Goal: Information Seeking & Learning: Learn about a topic

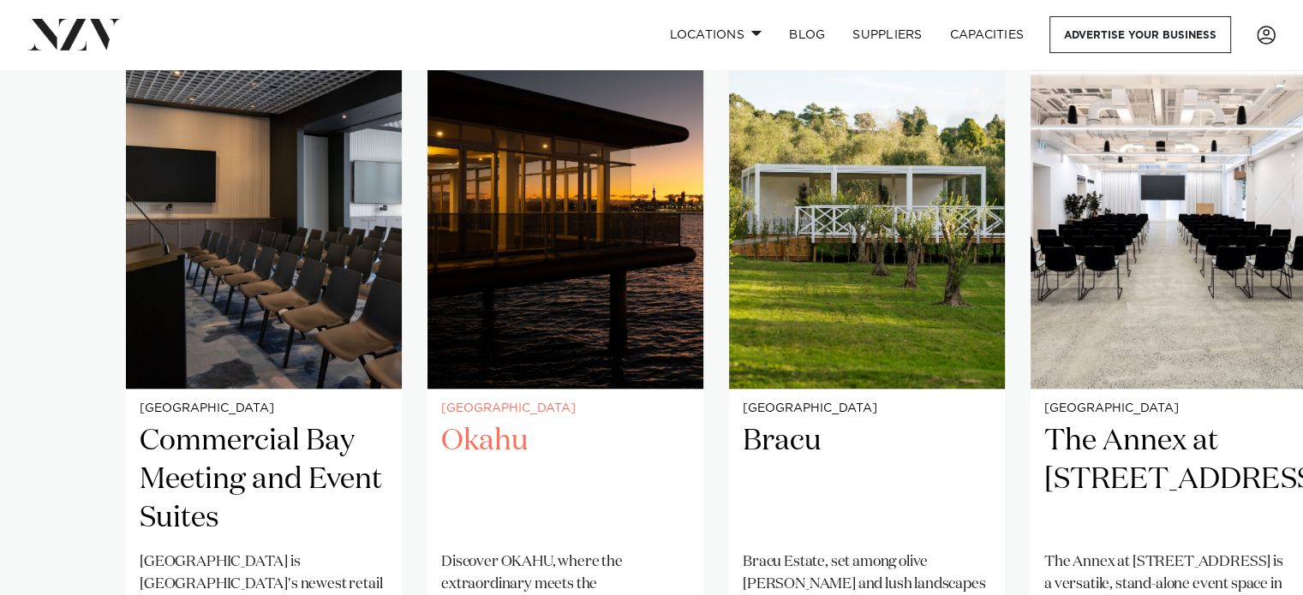
scroll to position [1456, 0]
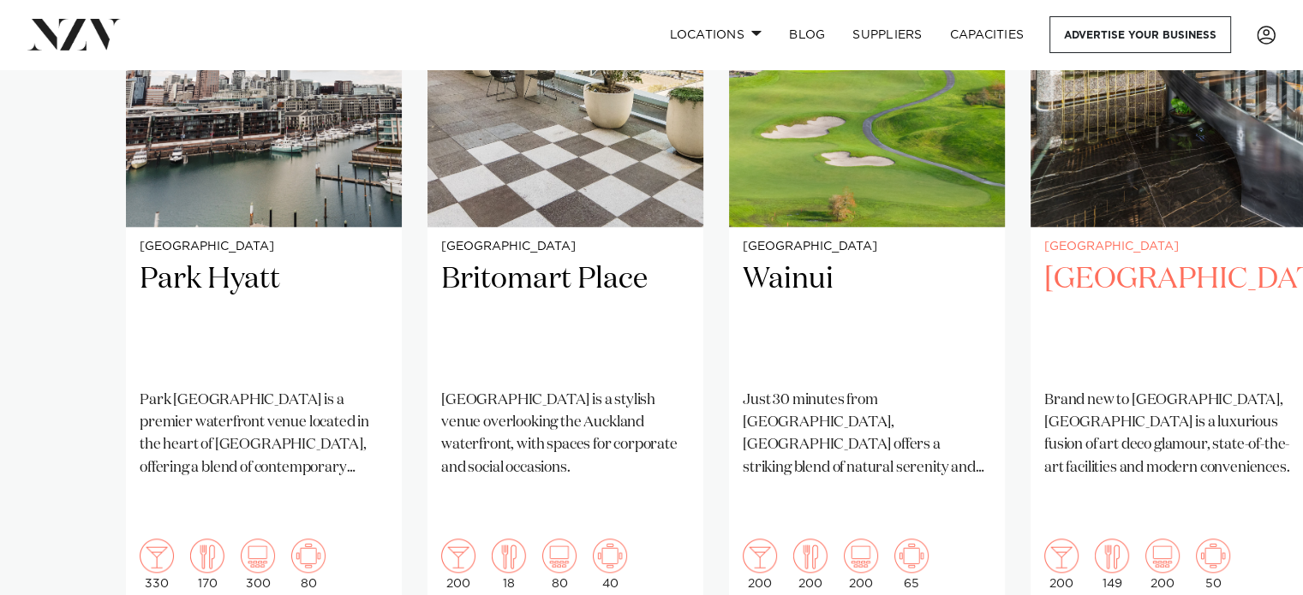
scroll to position [1542, 0]
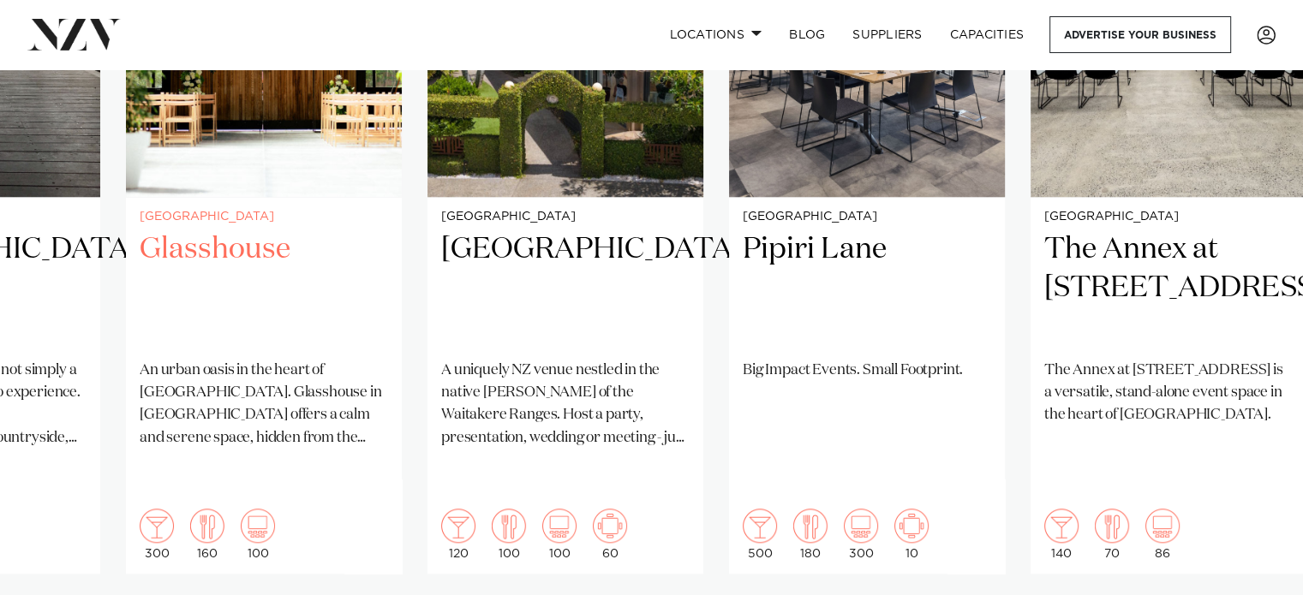
click at [226, 230] on h2 "Glasshouse" at bounding box center [264, 288] width 248 height 116
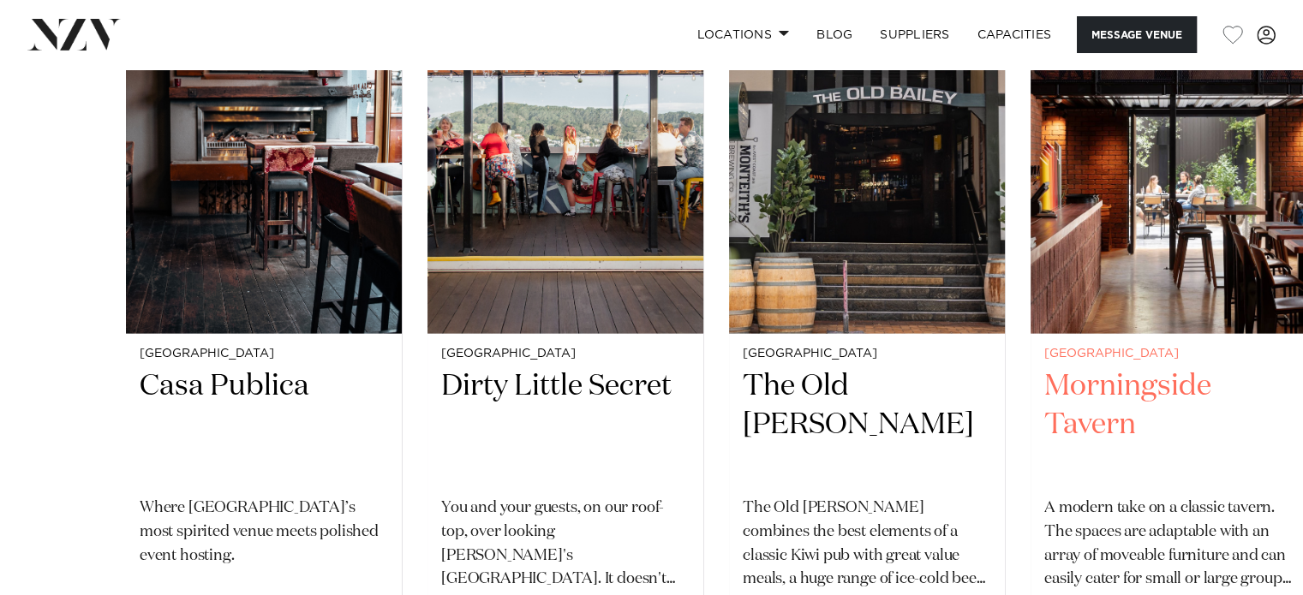
scroll to position [3598, 0]
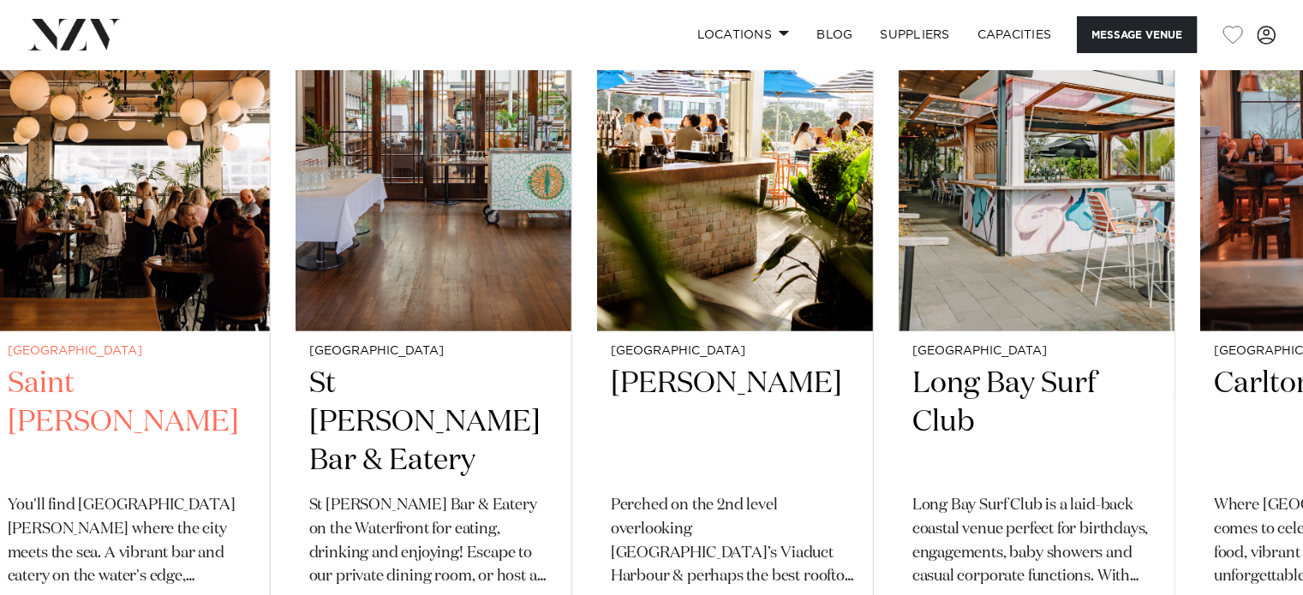
click at [175, 467] on h2 "Saint [PERSON_NAME]" at bounding box center [132, 423] width 248 height 116
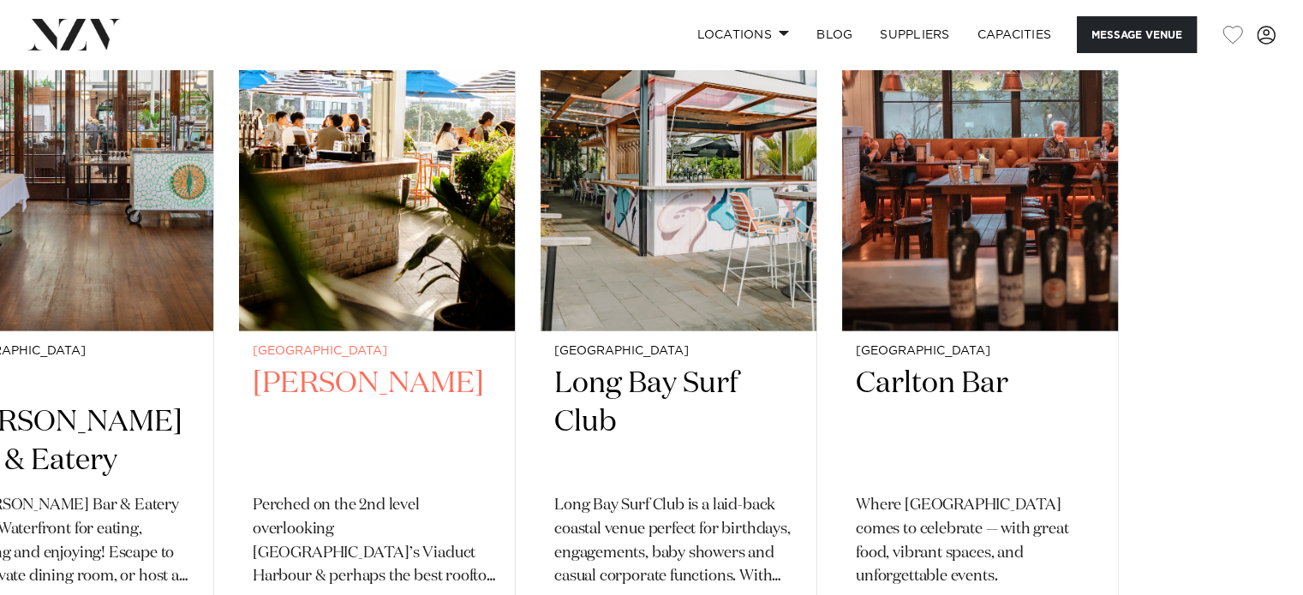
click at [325, 431] on h2 "[PERSON_NAME]" at bounding box center [377, 423] width 248 height 116
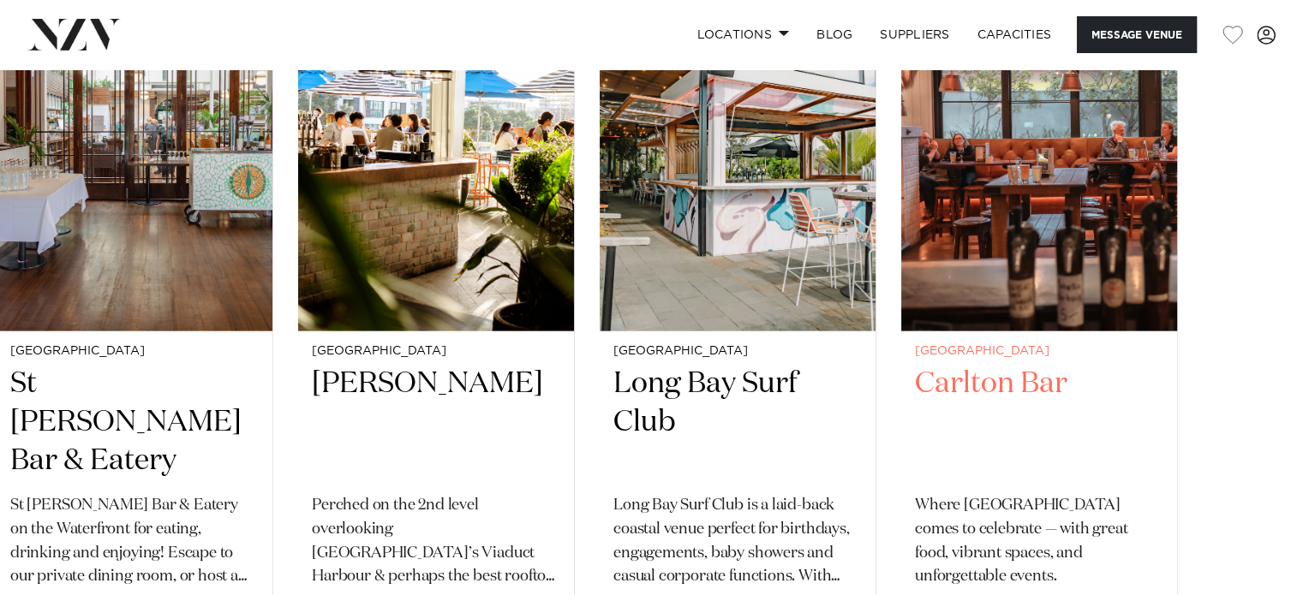
click at [0, 0] on slot "Christchurch Casa Publica Where [GEOGRAPHIC_DATA]’s most spirited venue meets p…" at bounding box center [0, 0] width 0 height 0
